Goal: Task Accomplishment & Management: Complete application form

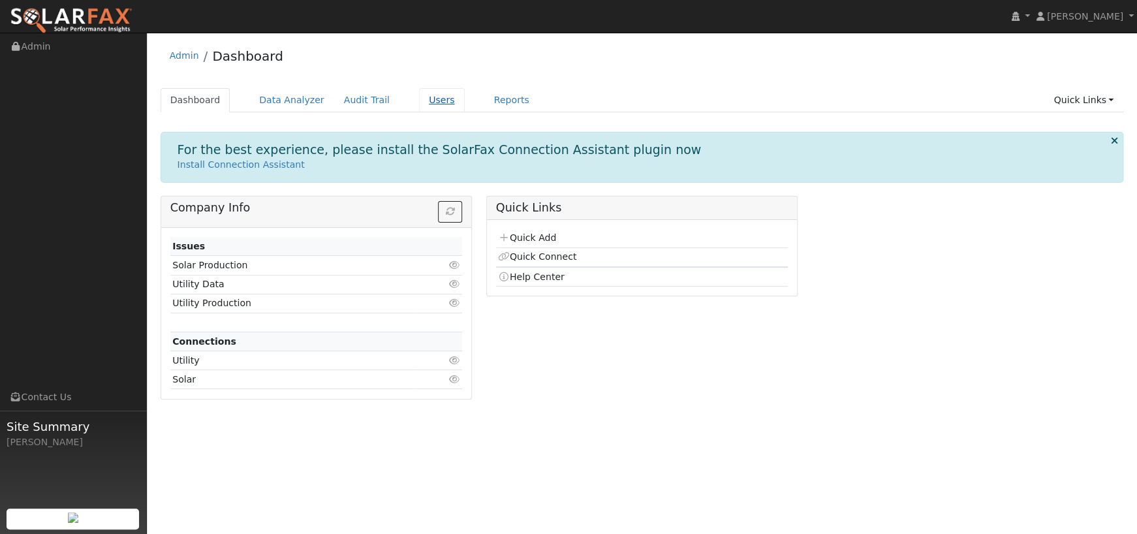
click at [419, 102] on link "Users" at bounding box center [442, 100] width 46 height 24
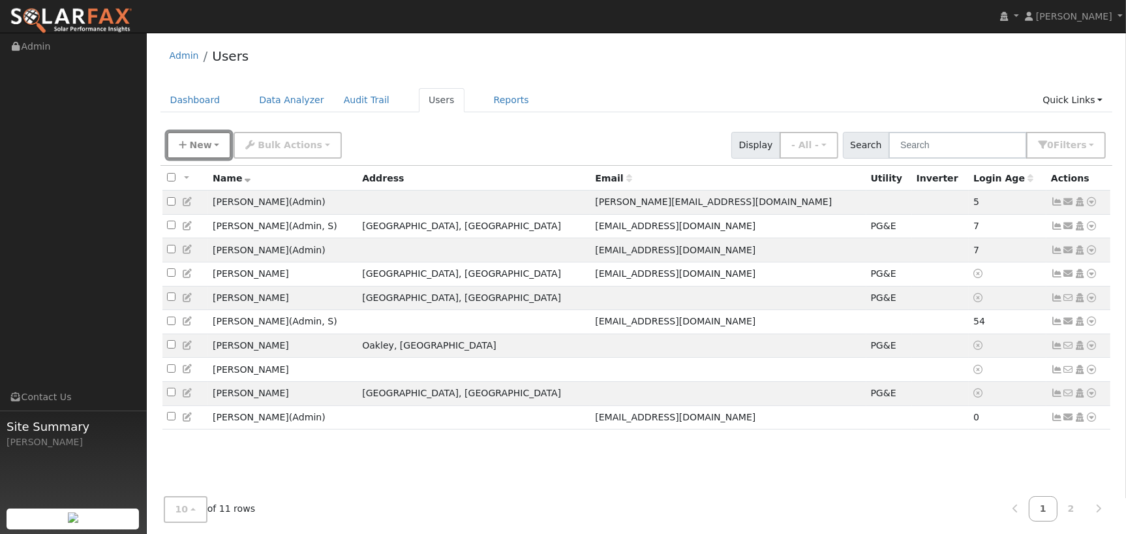
click at [206, 151] on button "New" at bounding box center [199, 145] width 65 height 27
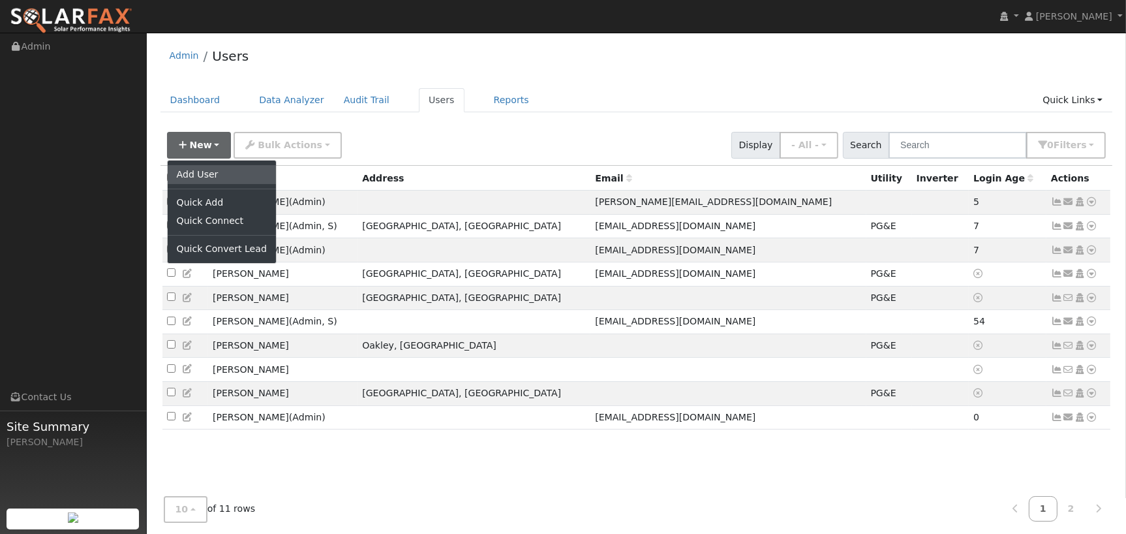
click at [215, 172] on link "Add User" at bounding box center [222, 174] width 108 height 18
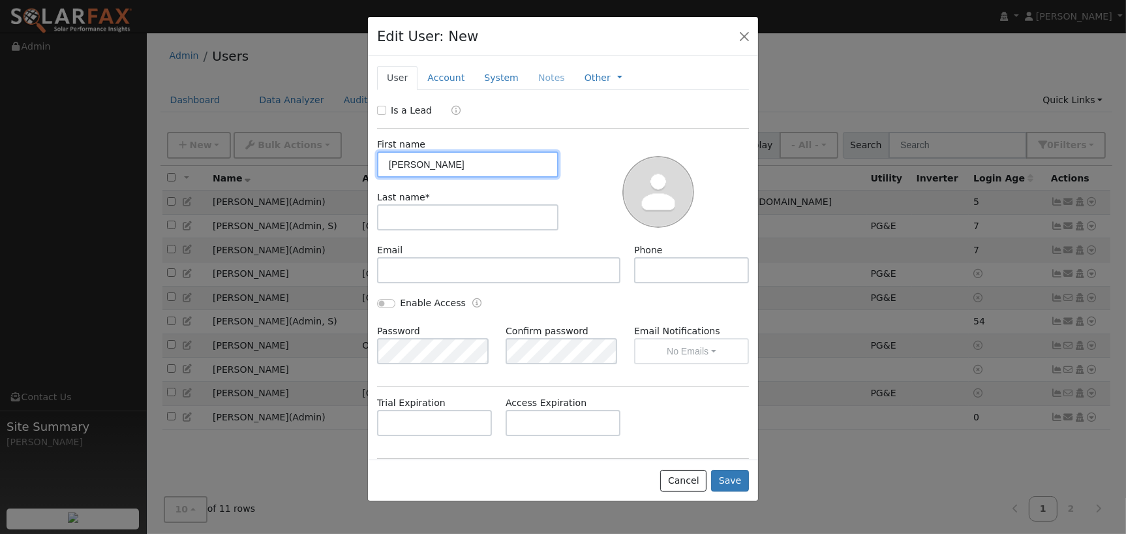
type input "Dana"
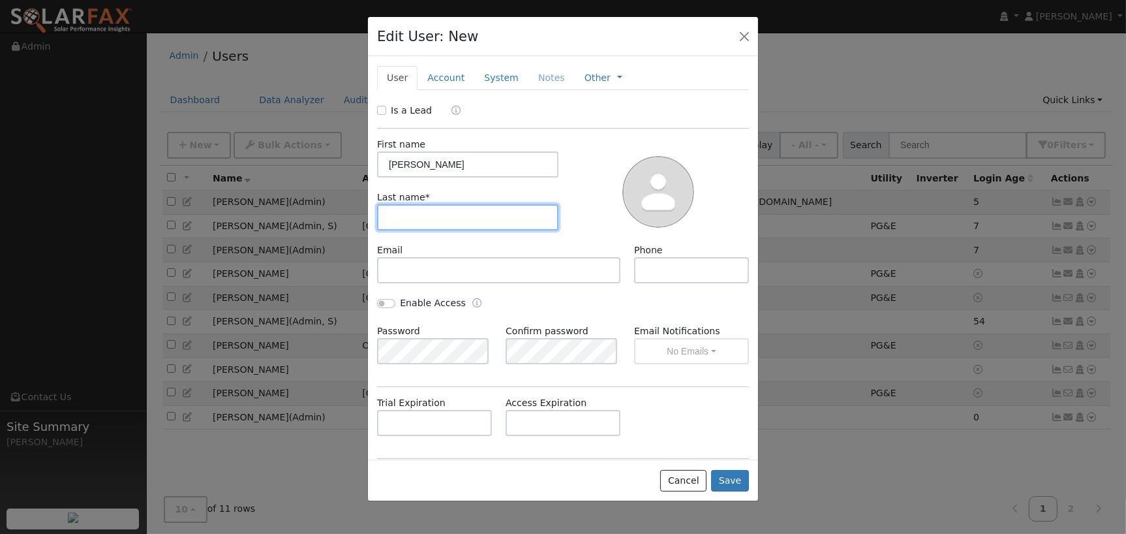
click at [417, 214] on input "text" at bounding box center [467, 217] width 181 height 26
type input "Hira"
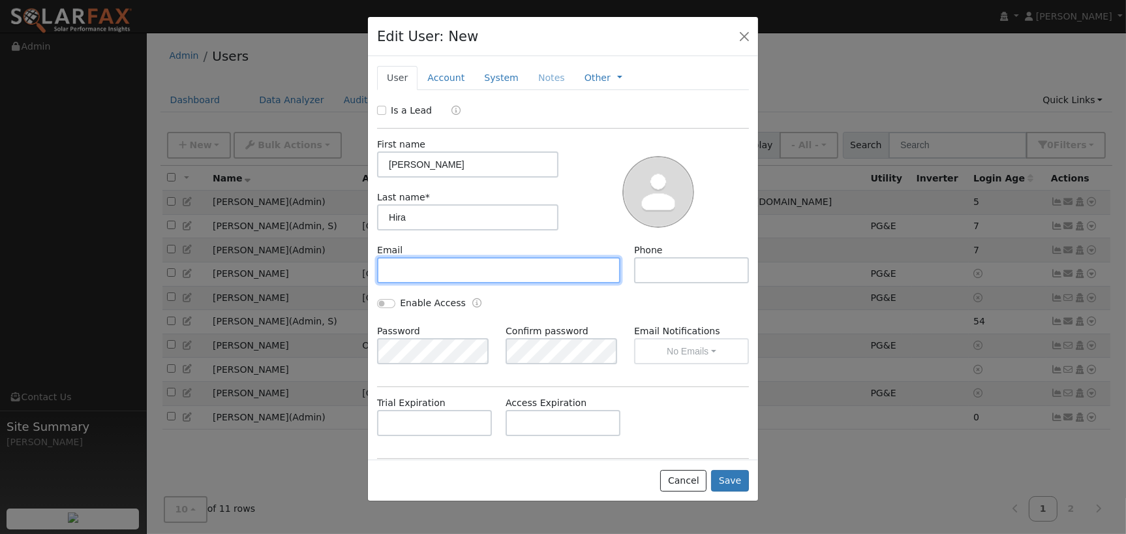
click at [406, 271] on input "text" at bounding box center [498, 270] width 243 height 26
paste input "[PERSON_NAME][EMAIL_ADDRESS][DOMAIN_NAME]"
type input "[PERSON_NAME][EMAIL_ADDRESS][DOMAIN_NAME]"
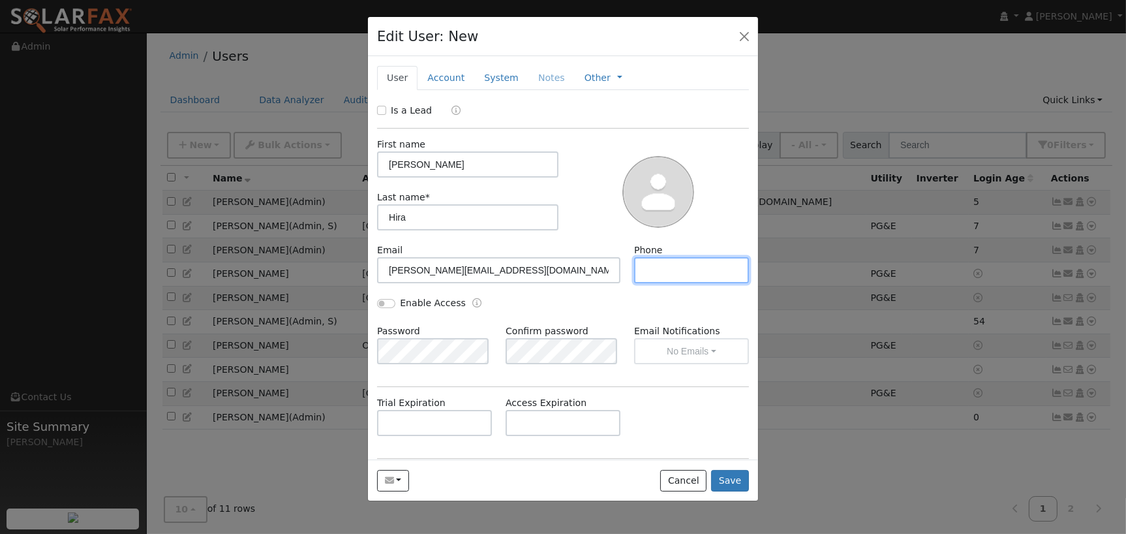
click at [657, 273] on input "text" at bounding box center [691, 270] width 115 height 26
paste input "5103678740"
type input "5103678740"
click at [729, 476] on button "Save" at bounding box center [730, 481] width 38 height 22
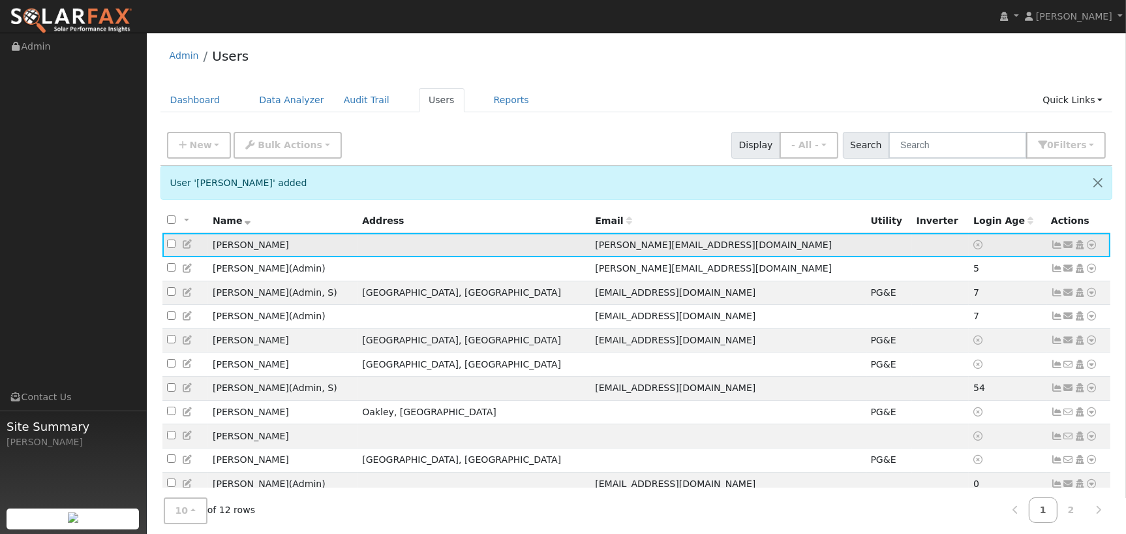
click at [1094, 244] on icon at bounding box center [1092, 244] width 12 height 9
click at [958, 348] on link "Utility" at bounding box center [957, 344] width 91 height 18
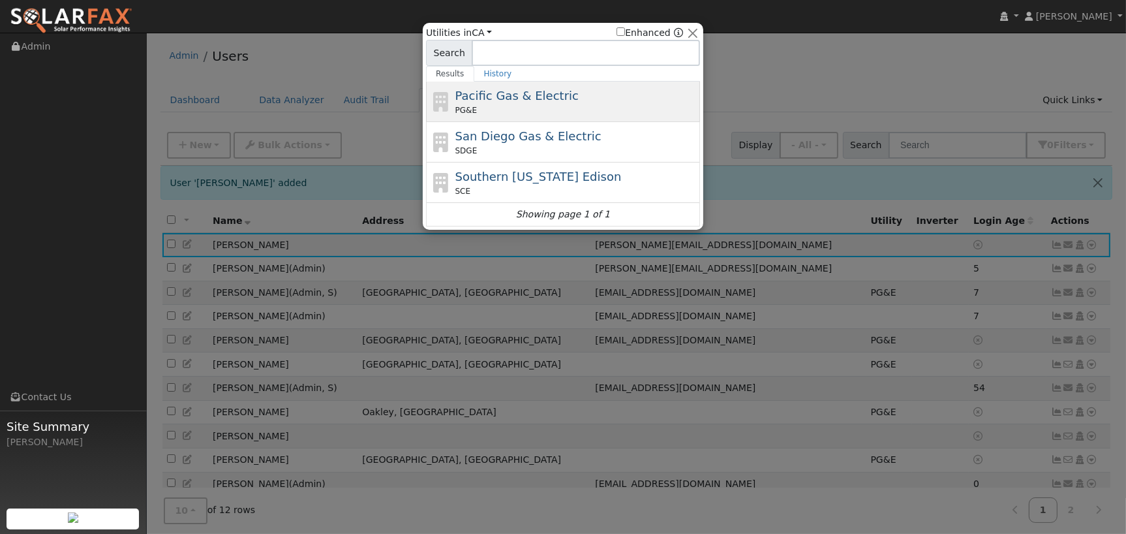
click at [557, 97] on span "Pacific Gas & Electric" at bounding box center [516, 96] width 123 height 14
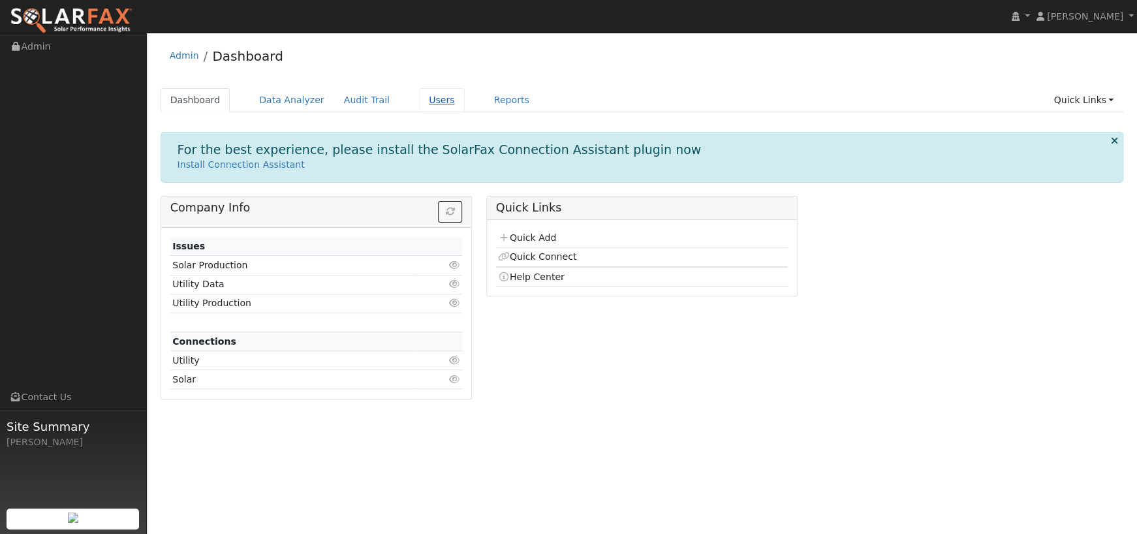
click at [419, 104] on link "Users" at bounding box center [442, 100] width 46 height 24
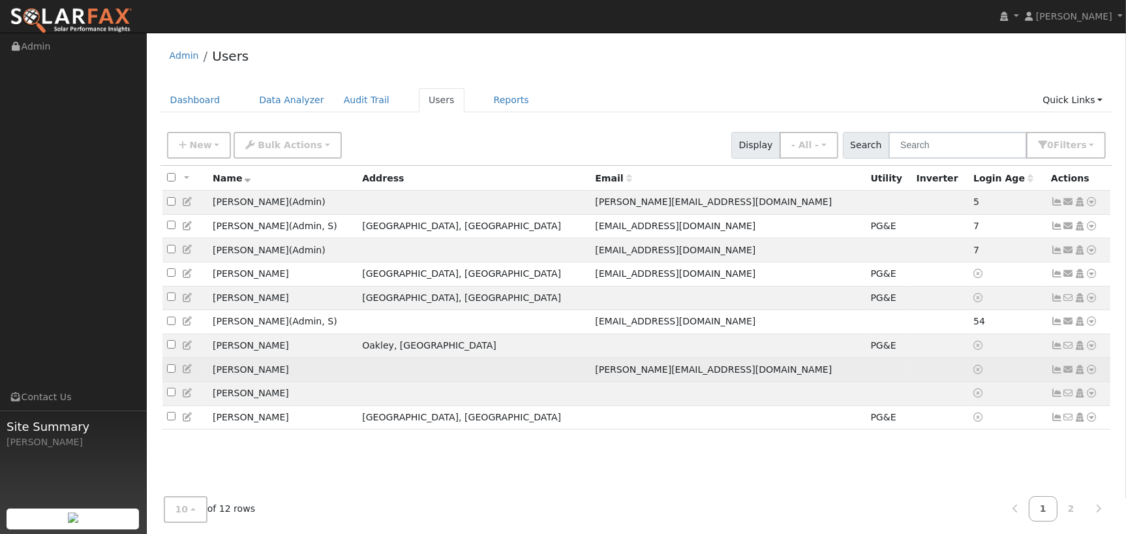
click at [1094, 374] on icon at bounding box center [1092, 369] width 12 height 9
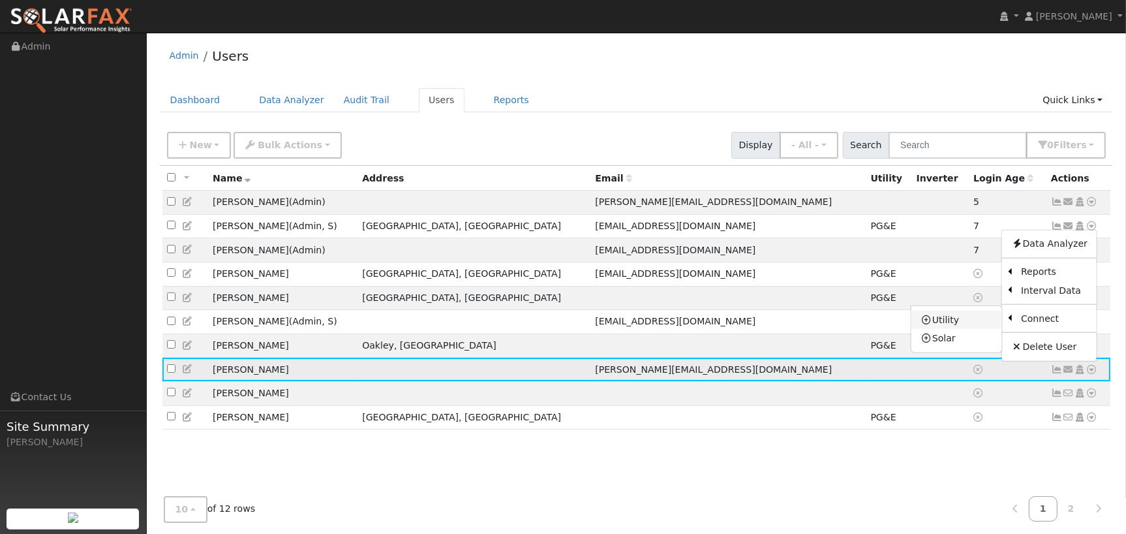
click at [983, 328] on link "Utility" at bounding box center [957, 320] width 91 height 18
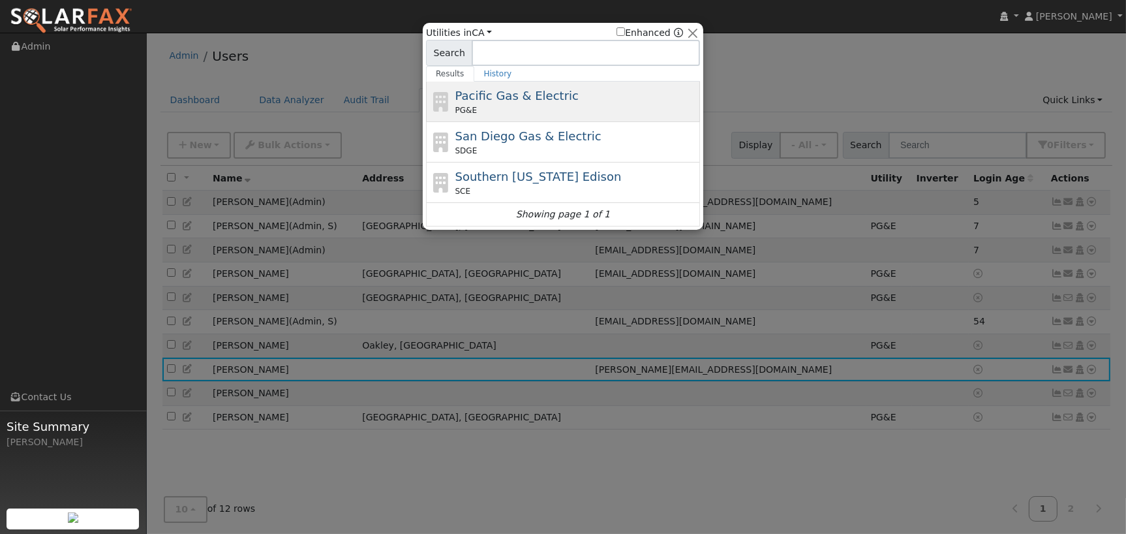
click at [567, 100] on div "Pacific Gas & Electric PG&E" at bounding box center [576, 101] width 242 height 29
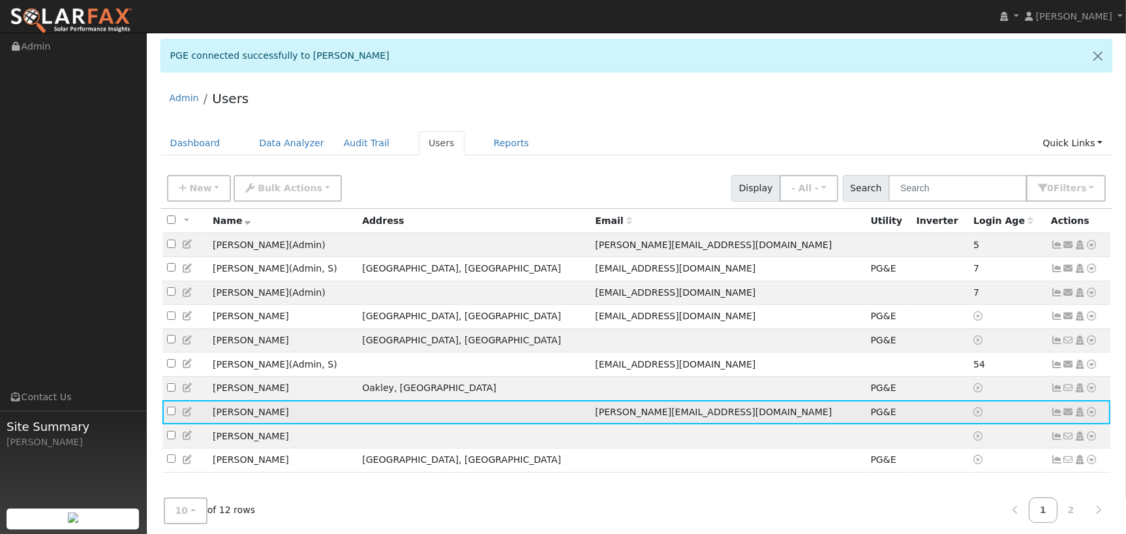
click at [1055, 416] on icon at bounding box center [1057, 411] width 12 height 9
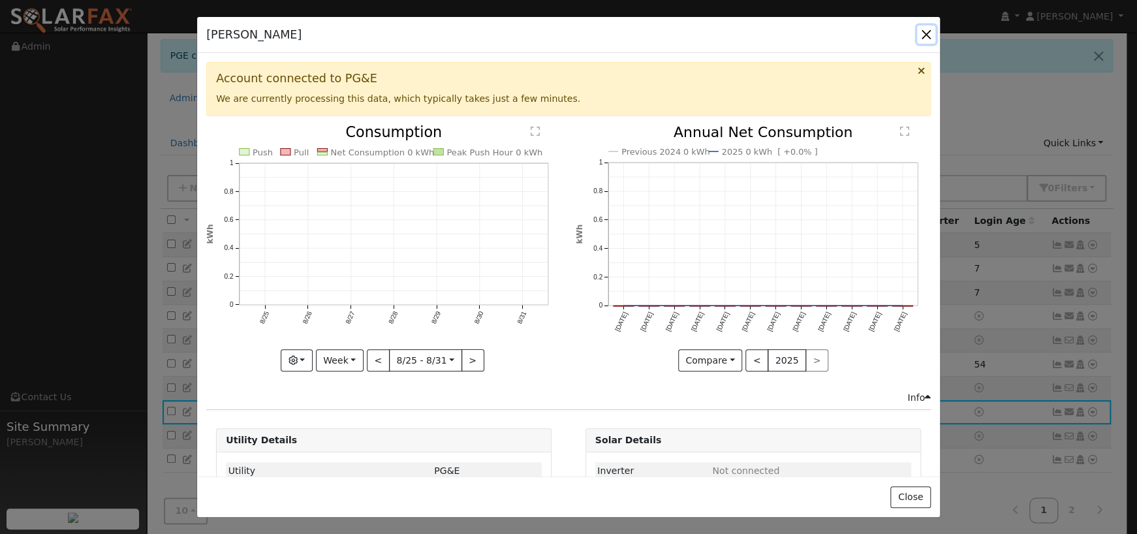
click at [926, 33] on button "button" at bounding box center [926, 34] width 18 height 18
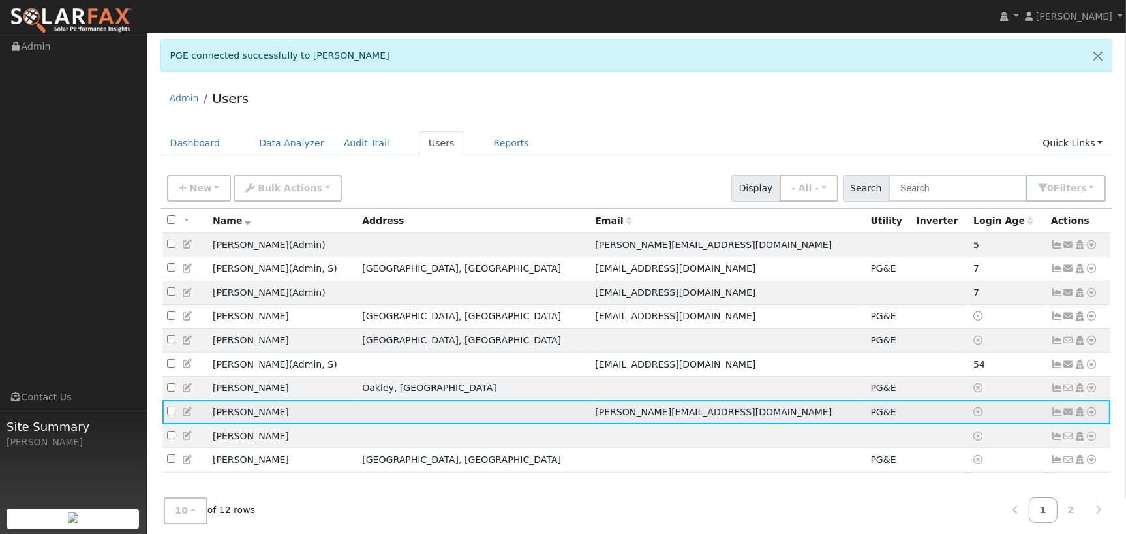
click at [1058, 416] on icon at bounding box center [1057, 411] width 12 height 9
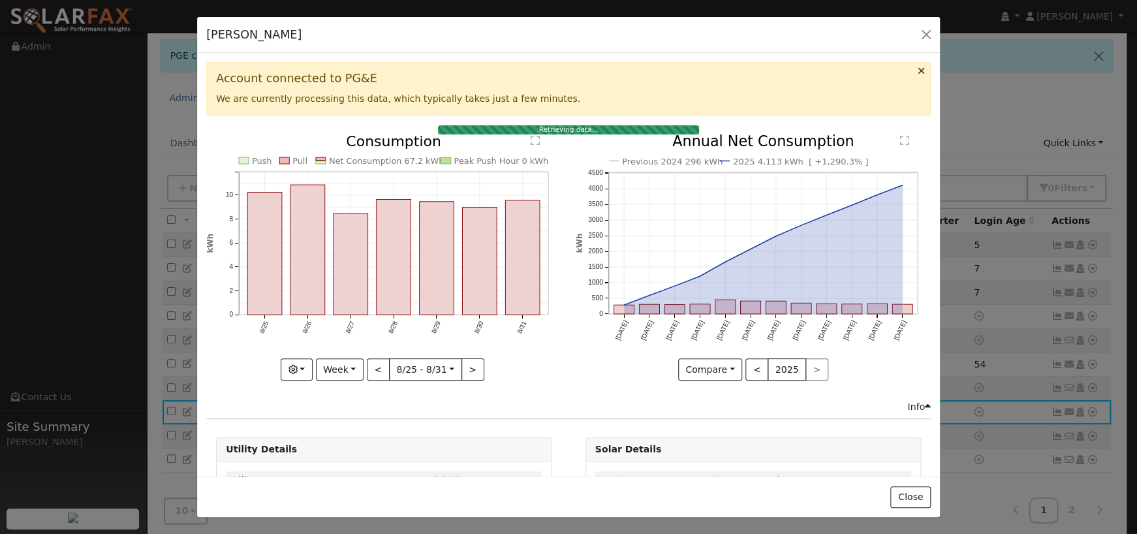
click at [805, 371] on div "< 2025 >" at bounding box center [786, 369] width 83 height 22
click at [756, 368] on button "<" at bounding box center [756, 369] width 23 height 22
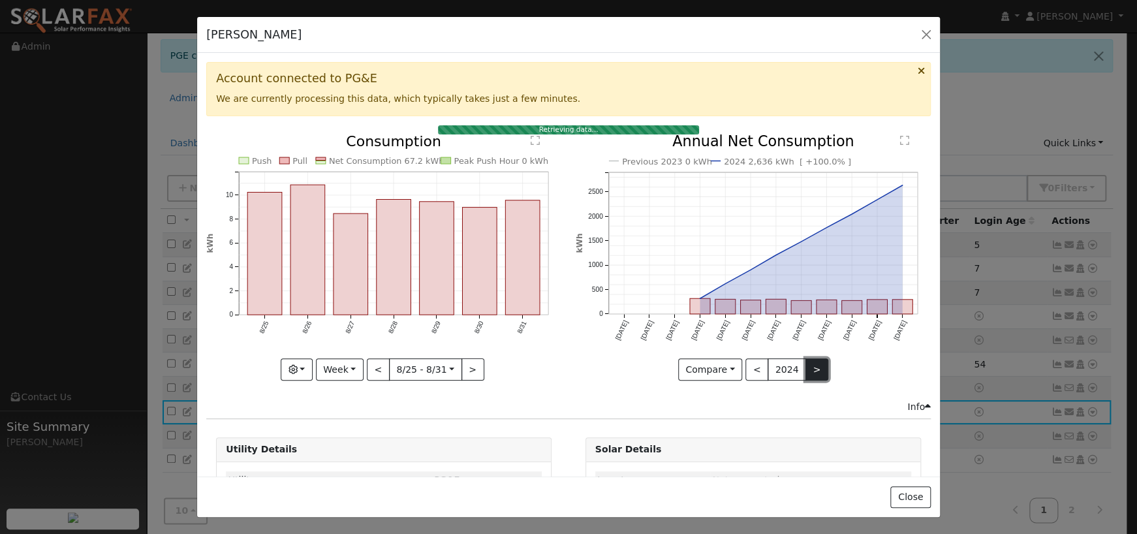
click at [809, 366] on button ">" at bounding box center [816, 369] width 23 height 22
